Goal: Task Accomplishment & Management: Use online tool/utility

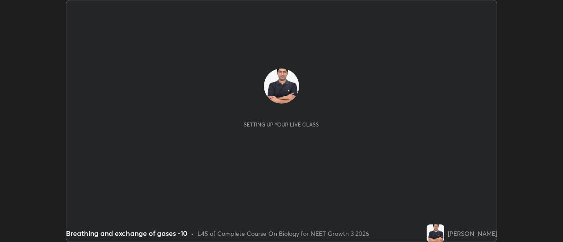
scroll to position [242, 563]
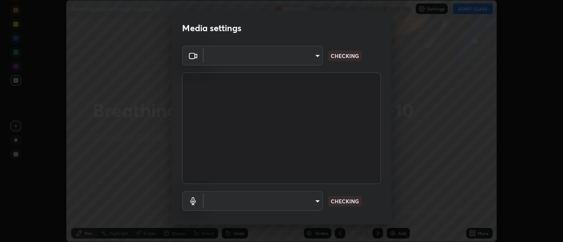
type input "cf8053163bb2f7d6ecf3d6bd7b4235d237b850a42bc303a0614f26eb784a67d0"
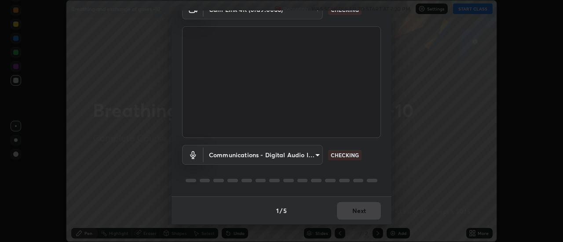
click at [318, 155] on body "Erase all Breathing and exchange of gases -10 Recording WAS SCHEDULED TO START …" at bounding box center [281, 121] width 563 height 242
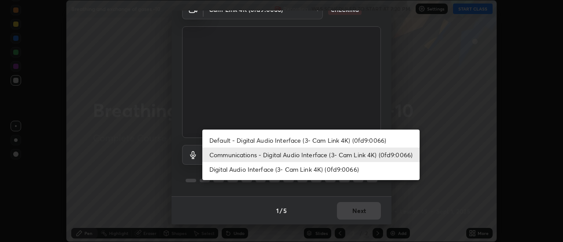
click at [341, 143] on li "Default - Digital Audio Interface (3- Cam Link 4K) (0fd9:0066)" at bounding box center [310, 140] width 217 height 15
type input "default"
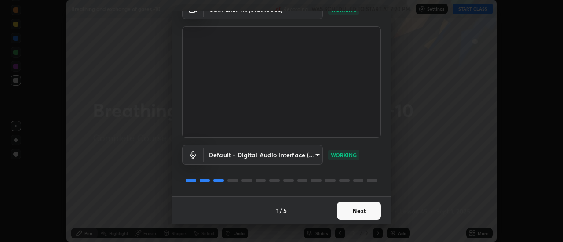
click at [350, 209] on button "Next" at bounding box center [359, 211] width 44 height 18
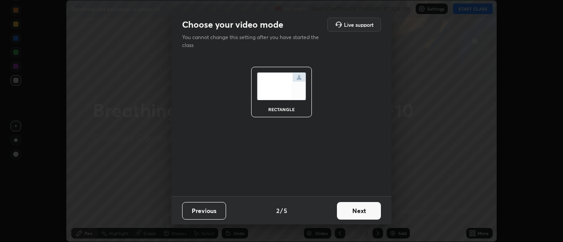
scroll to position [0, 0]
click at [348, 214] on button "Next" at bounding box center [359, 211] width 44 height 18
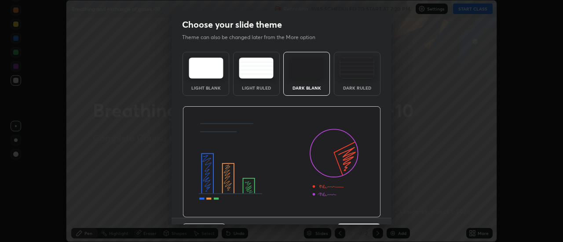
scroll to position [22, 0]
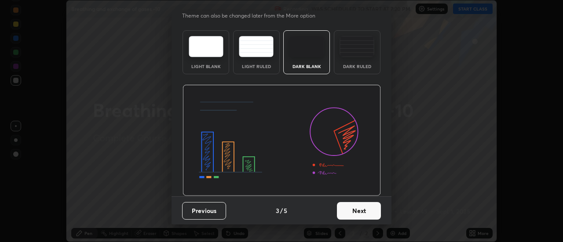
click at [385, 99] on div "Light Blank Light Ruled Dark Blank Dark Ruled" at bounding box center [282, 112] width 220 height 170
click at [356, 211] on button "Next" at bounding box center [359, 211] width 44 height 18
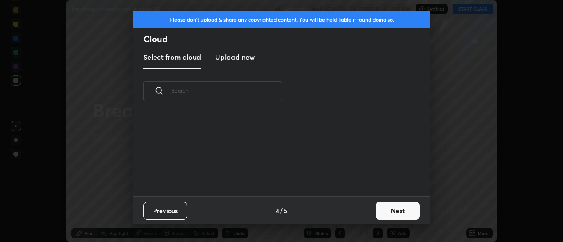
click at [385, 207] on button "Next" at bounding box center [398, 211] width 44 height 18
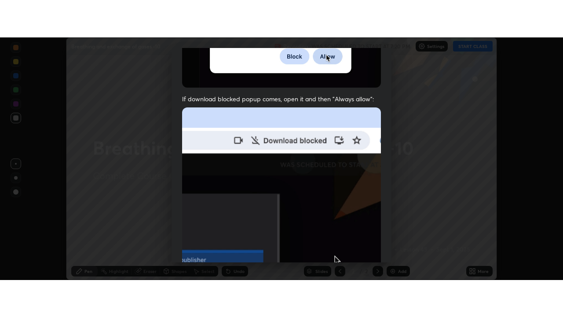
scroll to position [226, 0]
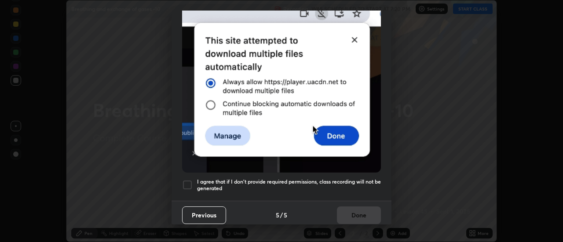
click at [189, 183] on div at bounding box center [187, 185] width 11 height 11
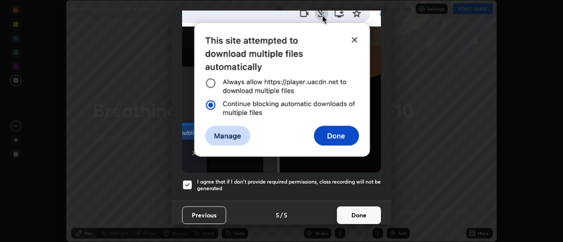
click at [354, 209] on button "Done" at bounding box center [359, 216] width 44 height 18
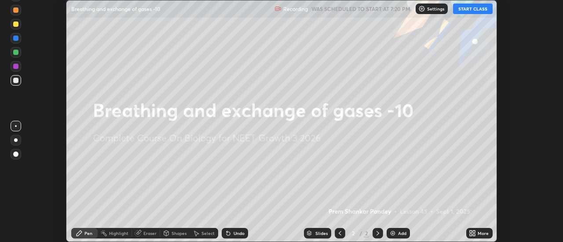
click at [469, 9] on button "START CLASS" at bounding box center [473, 9] width 40 height 11
click at [474, 232] on icon at bounding box center [474, 232] width 2 height 2
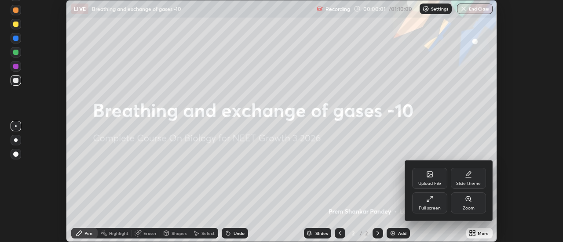
click at [434, 201] on div "Full screen" at bounding box center [429, 203] width 35 height 21
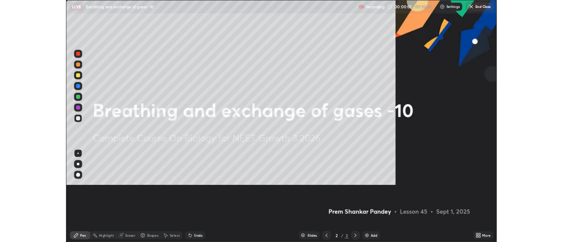
scroll to position [317, 563]
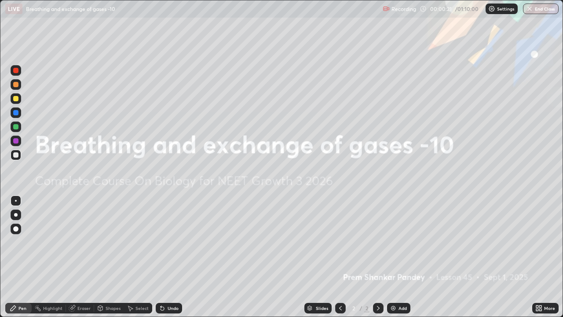
click at [393, 242] on img at bounding box center [393, 307] width 7 height 7
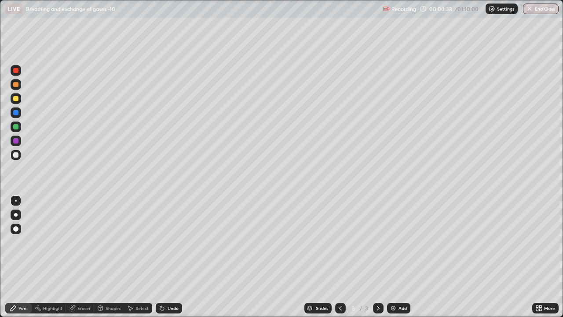
click at [15, 70] on div at bounding box center [15, 70] width 5 height 5
click at [16, 213] on div at bounding box center [16, 215] width 4 height 4
click at [16, 99] on div at bounding box center [15, 98] width 5 height 5
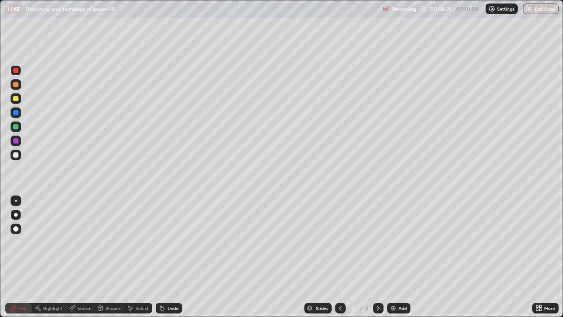
click at [17, 99] on div at bounding box center [15, 98] width 5 height 5
click at [393, 242] on img at bounding box center [393, 307] width 7 height 7
click at [17, 155] on div at bounding box center [15, 154] width 5 height 5
click at [16, 154] on div at bounding box center [15, 154] width 5 height 5
click at [17, 84] on div at bounding box center [15, 84] width 5 height 5
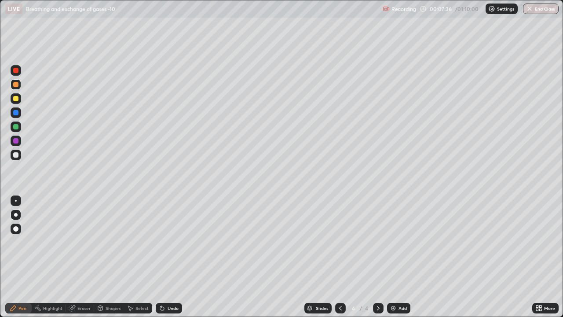
click at [18, 84] on div at bounding box center [15, 84] width 5 height 5
click at [17, 155] on div at bounding box center [15, 154] width 5 height 5
click at [103, 242] on div "Shapes" at bounding box center [109, 308] width 30 height 11
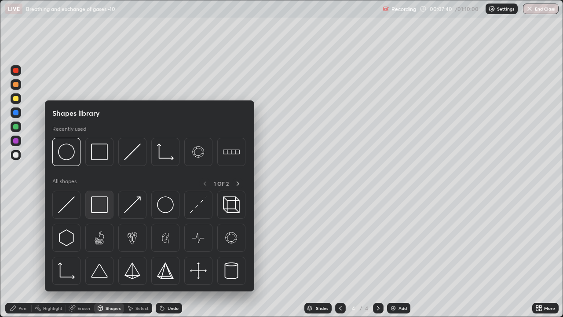
click at [104, 204] on img at bounding box center [99, 204] width 17 height 17
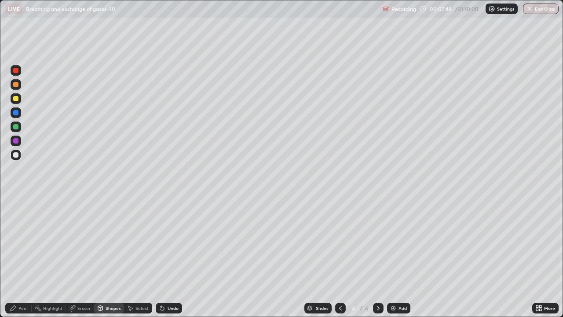
click at [85, 242] on div "Eraser" at bounding box center [83, 308] width 13 height 4
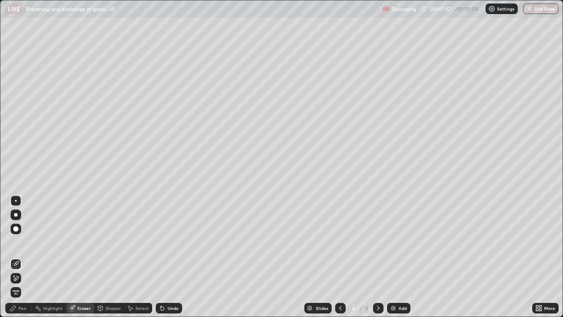
click at [109, 242] on div "Shapes" at bounding box center [113, 308] width 15 height 4
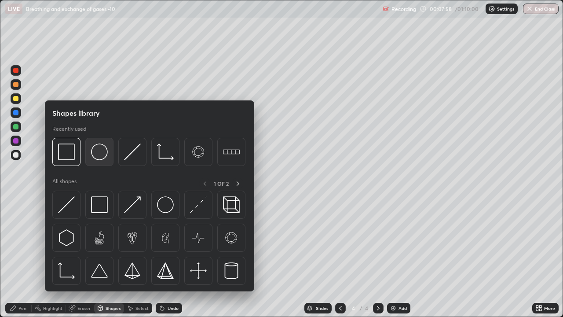
click at [103, 157] on img at bounding box center [99, 151] width 17 height 17
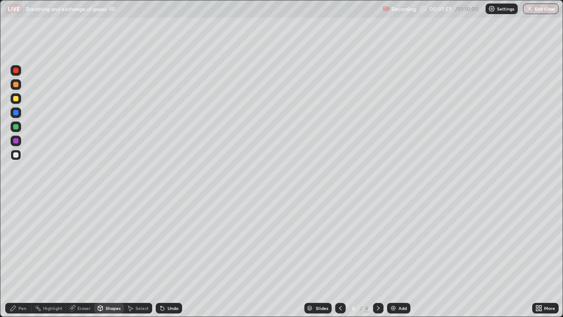
click at [16, 71] on div at bounding box center [15, 70] width 5 height 5
click at [18, 99] on div at bounding box center [15, 98] width 5 height 5
click at [17, 155] on div at bounding box center [15, 154] width 5 height 5
click at [17, 154] on div at bounding box center [15, 154] width 5 height 5
click at [18, 155] on div at bounding box center [15, 154] width 5 height 5
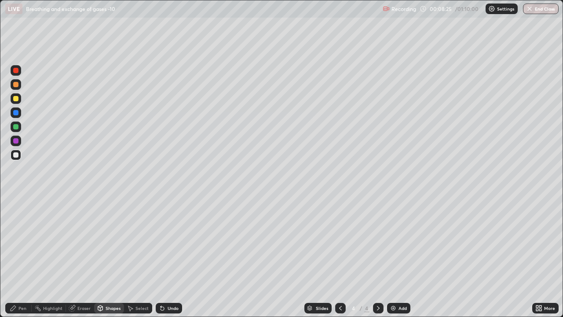
click at [23, 242] on div "Pen" at bounding box center [22, 308] width 8 height 4
click at [18, 70] on div at bounding box center [15, 70] width 5 height 5
click at [17, 155] on div at bounding box center [15, 154] width 5 height 5
click at [16, 100] on div at bounding box center [15, 98] width 5 height 5
click at [16, 154] on div at bounding box center [15, 154] width 5 height 5
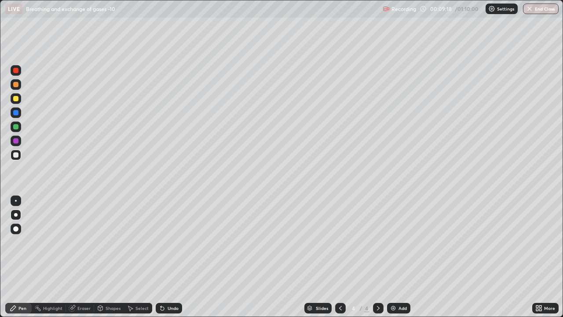
click at [18, 154] on div at bounding box center [15, 154] width 5 height 5
click at [161, 242] on icon at bounding box center [163, 309] width 4 height 4
click at [17, 154] on div at bounding box center [15, 154] width 5 height 5
click at [18, 155] on div at bounding box center [15, 154] width 5 height 5
click at [16, 71] on div at bounding box center [15, 70] width 5 height 5
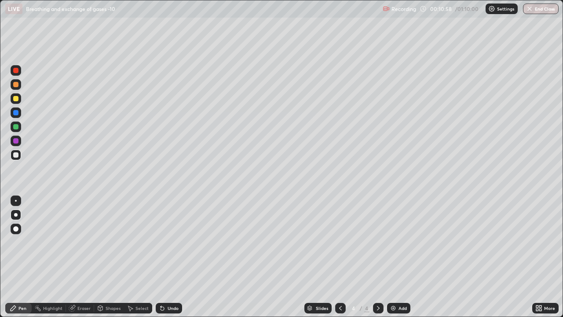
click at [18, 70] on div at bounding box center [15, 70] width 5 height 5
click at [15, 155] on div at bounding box center [15, 154] width 5 height 5
click at [18, 86] on div at bounding box center [15, 84] width 5 height 5
click at [16, 86] on div at bounding box center [15, 84] width 5 height 5
click at [17, 125] on div at bounding box center [15, 126] width 5 height 5
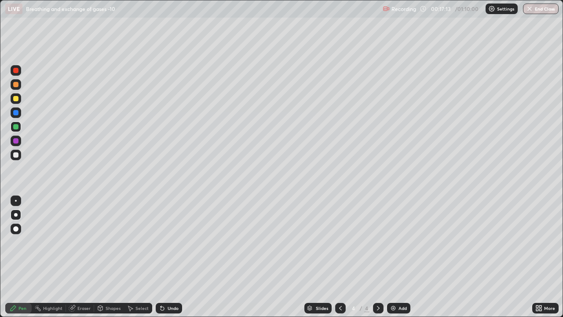
click at [14, 72] on div at bounding box center [15, 70] width 5 height 5
click at [19, 73] on div at bounding box center [16, 70] width 11 height 11
click at [395, 242] on img at bounding box center [393, 307] width 7 height 7
click at [20, 154] on div at bounding box center [16, 155] width 11 height 11
click at [18, 154] on div at bounding box center [15, 154] width 5 height 5
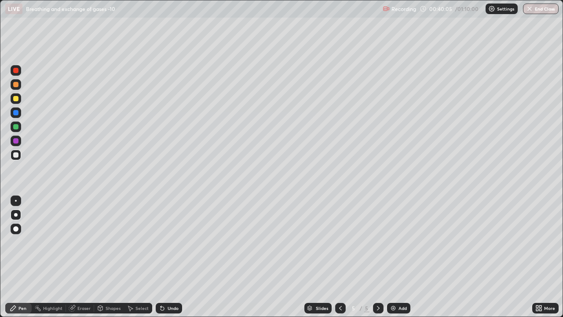
click at [15, 69] on div at bounding box center [15, 70] width 5 height 5
click at [340, 242] on icon at bounding box center [340, 307] width 7 height 7
click at [390, 242] on img at bounding box center [393, 307] width 7 height 7
click at [16, 154] on div at bounding box center [15, 154] width 5 height 5
click at [377, 242] on icon at bounding box center [378, 307] width 7 height 7
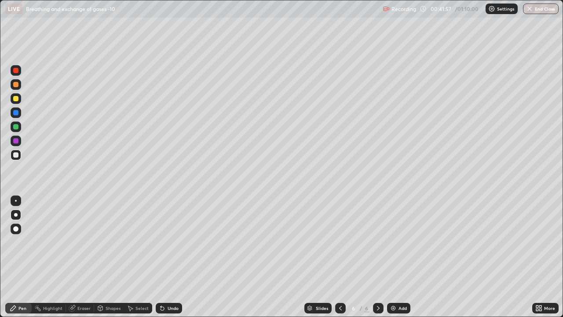
click at [16, 84] on div at bounding box center [15, 84] width 5 height 5
click at [161, 242] on icon at bounding box center [163, 309] width 4 height 4
click at [16, 99] on div at bounding box center [15, 98] width 5 height 5
click at [17, 157] on div at bounding box center [15, 154] width 5 height 5
click at [16, 140] on div at bounding box center [15, 140] width 5 height 5
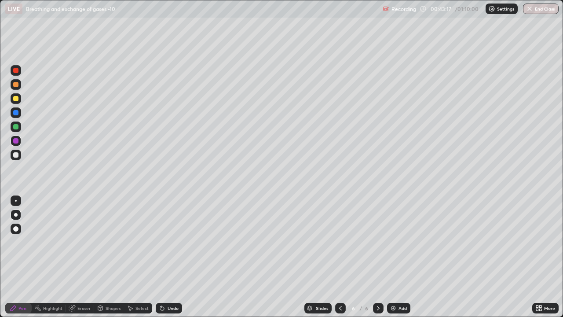
click at [16, 140] on div at bounding box center [15, 140] width 5 height 5
click at [18, 155] on div at bounding box center [15, 154] width 5 height 5
click at [18, 154] on div at bounding box center [15, 154] width 5 height 5
click at [17, 100] on div at bounding box center [15, 98] width 5 height 5
click at [16, 126] on div at bounding box center [15, 126] width 5 height 5
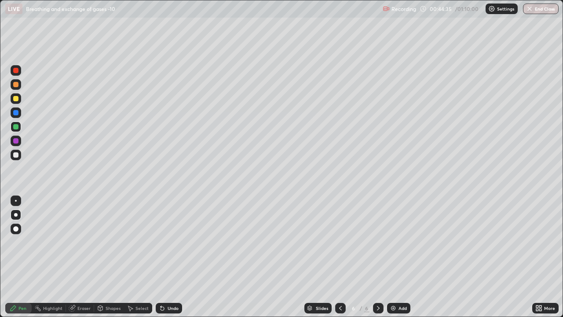
click at [15, 153] on div at bounding box center [15, 154] width 5 height 5
click at [15, 154] on div at bounding box center [15, 154] width 5 height 5
click at [16, 125] on div at bounding box center [15, 126] width 5 height 5
click at [162, 242] on icon at bounding box center [162, 307] width 7 height 7
click at [164, 242] on icon at bounding box center [162, 307] width 7 height 7
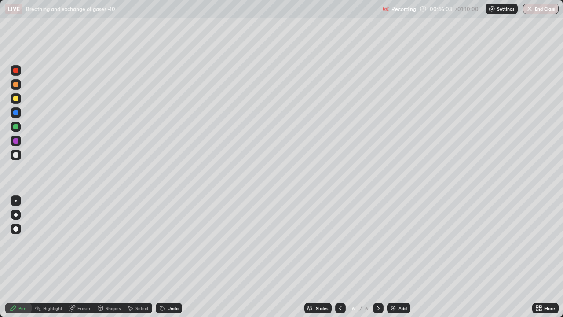
click at [18, 100] on div at bounding box center [15, 98] width 5 height 5
click at [16, 99] on div at bounding box center [15, 98] width 5 height 5
click at [21, 85] on div at bounding box center [16, 84] width 11 height 11
click at [390, 242] on img at bounding box center [393, 307] width 7 height 7
click at [16, 155] on div at bounding box center [15, 154] width 5 height 5
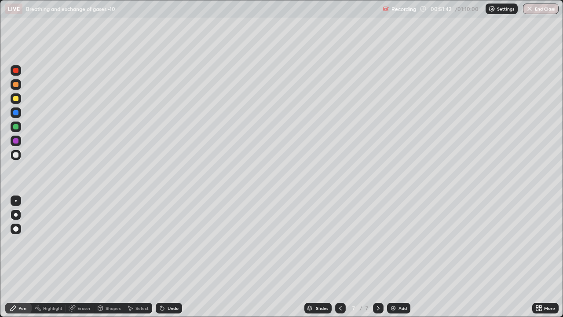
click at [18, 155] on div at bounding box center [15, 154] width 5 height 5
click at [161, 242] on icon at bounding box center [161, 306] width 1 height 1
click at [161, 242] on icon at bounding box center [163, 309] width 4 height 4
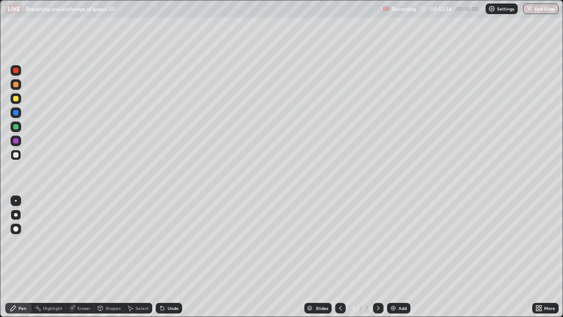
click at [16, 99] on div at bounding box center [15, 98] width 5 height 5
click at [16, 98] on div at bounding box center [15, 98] width 5 height 5
click at [15, 85] on div at bounding box center [15, 84] width 5 height 5
click at [15, 84] on div at bounding box center [15, 84] width 5 height 5
click at [161, 242] on icon at bounding box center [163, 309] width 4 height 4
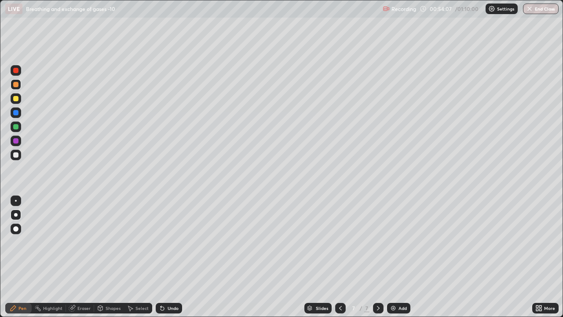
click at [16, 228] on div at bounding box center [15, 228] width 5 height 5
click at [17, 227] on div at bounding box center [15, 228] width 5 height 5
click at [17, 156] on div at bounding box center [15, 154] width 5 height 5
click at [16, 155] on div at bounding box center [15, 154] width 5 height 5
click at [16, 214] on div at bounding box center [16, 215] width 4 height 4
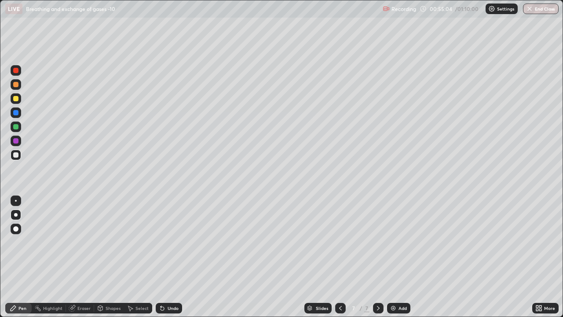
click at [17, 70] on div at bounding box center [15, 70] width 5 height 5
click at [16, 155] on div at bounding box center [15, 154] width 5 height 5
click at [16, 98] on div at bounding box center [15, 98] width 5 height 5
click at [18, 111] on div at bounding box center [15, 112] width 5 height 5
click at [15, 112] on div at bounding box center [15, 112] width 5 height 5
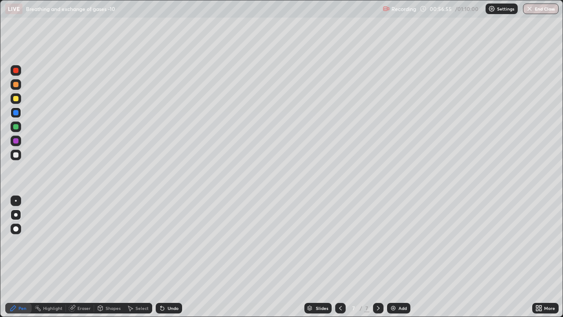
click at [16, 154] on div at bounding box center [15, 154] width 5 height 5
click at [77, 242] on div "Eraser" at bounding box center [83, 308] width 13 height 4
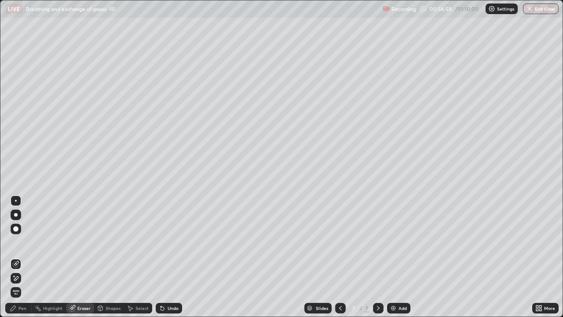
click at [23, 242] on div "Pen" at bounding box center [22, 308] width 8 height 4
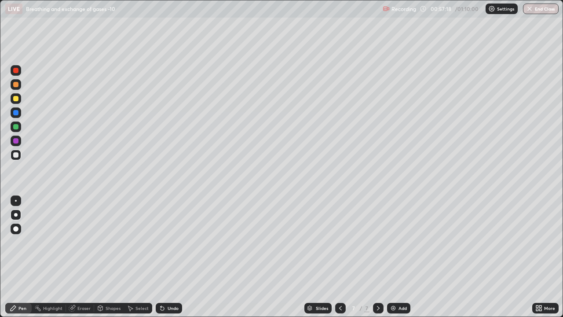
click at [17, 70] on div at bounding box center [15, 70] width 5 height 5
click at [340, 242] on icon at bounding box center [340, 307] width 7 height 7
click at [377, 242] on icon at bounding box center [378, 307] width 7 height 7
click at [17, 112] on div at bounding box center [15, 112] width 5 height 5
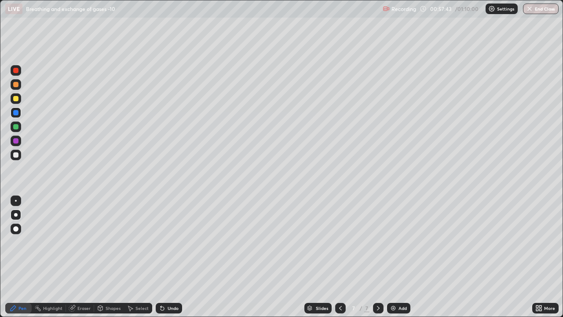
click at [16, 127] on div at bounding box center [15, 126] width 5 height 5
click at [16, 84] on div at bounding box center [15, 84] width 5 height 5
click at [19, 83] on div at bounding box center [16, 84] width 11 height 11
click at [18, 68] on div at bounding box center [16, 70] width 11 height 11
click at [16, 70] on div at bounding box center [15, 70] width 5 height 5
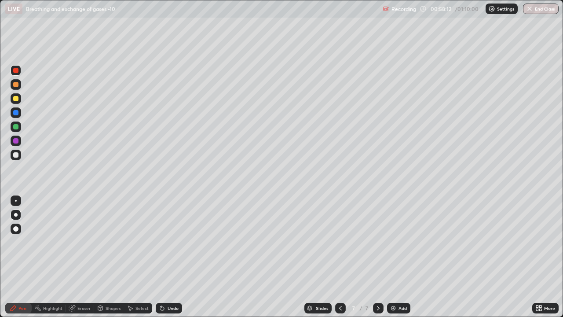
click at [16, 155] on div at bounding box center [15, 154] width 5 height 5
click at [17, 69] on div at bounding box center [15, 70] width 5 height 5
click at [534, 10] on button "End Class" at bounding box center [541, 9] width 36 height 11
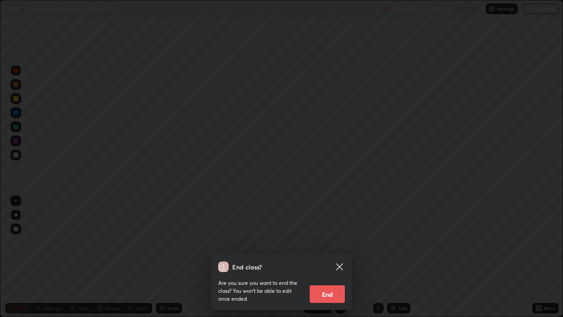
click at [330, 242] on button "End" at bounding box center [327, 294] width 35 height 18
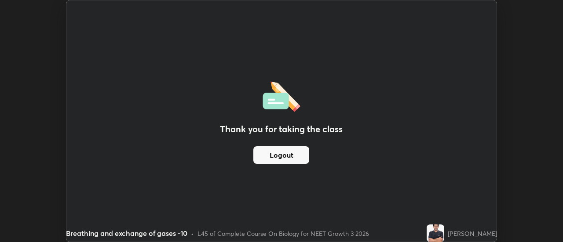
scroll to position [43742, 43421]
